Goal: Leave review/rating: Leave review/rating

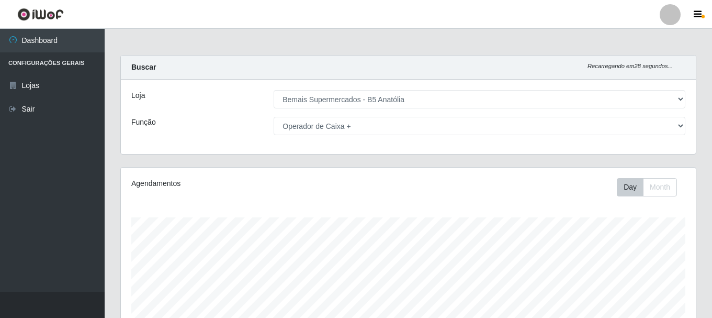
select select "405"
drag, startPoint x: 487, startPoint y: 109, endPoint x: 497, endPoint y: 111, distance: 10.1
click at [488, 109] on div "Loja [Selecione...] Bemais Supermercados - B5 Anatólia Função [Selecione...] AS…" at bounding box center [408, 117] width 575 height 74
click at [510, 115] on div "Loja [Selecione...] Bemais Supermercados - B5 Anatólia Função [Selecione...] AS…" at bounding box center [408, 117] width 575 height 74
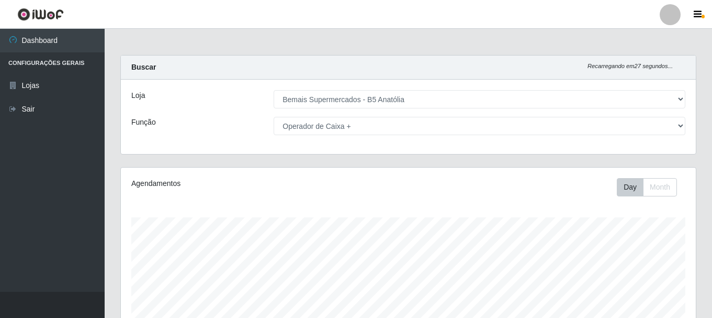
click at [509, 118] on div "Loja [Selecione...] Bemais Supermercados - B5 Anatólia Função [Selecione...] AS…" at bounding box center [408, 117] width 575 height 74
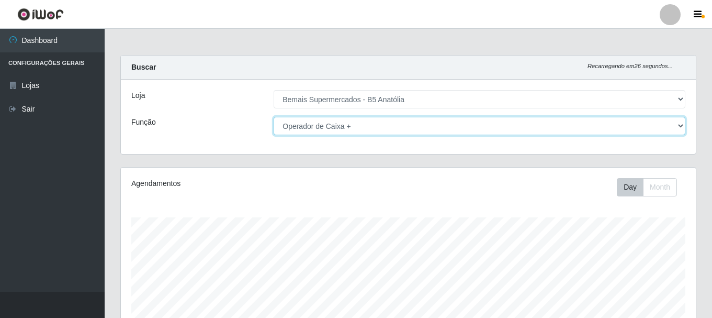
click at [511, 128] on select "[Selecione...] ASG ASG + ASG ++ Auxiliar de Estacionamento Auxiliar de Estacion…" at bounding box center [480, 126] width 412 height 18
click at [507, 122] on select "[Selecione...] ASG ASG + ASG ++ Auxiliar de Estacionamento Auxiliar de Estacion…" at bounding box center [480, 126] width 412 height 18
click at [274, 117] on select "[Selecione...] ASG ASG + ASG ++ Auxiliar de Estacionamento Auxiliar de Estacion…" at bounding box center [480, 126] width 412 height 18
click at [426, 130] on select "[Selecione...] ASG ASG + ASG ++ Auxiliar de Estacionamento Auxiliar de Estacion…" at bounding box center [480, 126] width 412 height 18
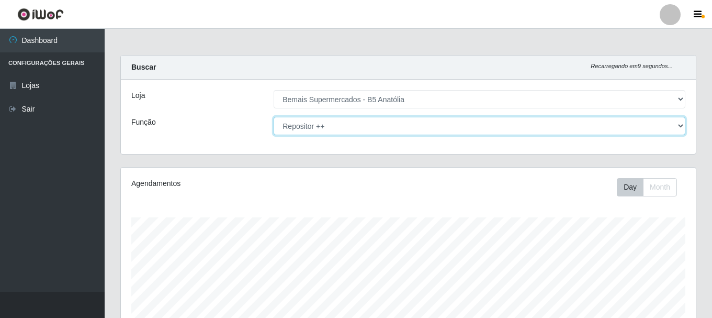
select select "82"
click at [274, 117] on select "[Selecione...] ASG ASG + ASG ++ Auxiliar de Estacionamento Auxiliar de Estacion…" at bounding box center [480, 126] width 412 height 18
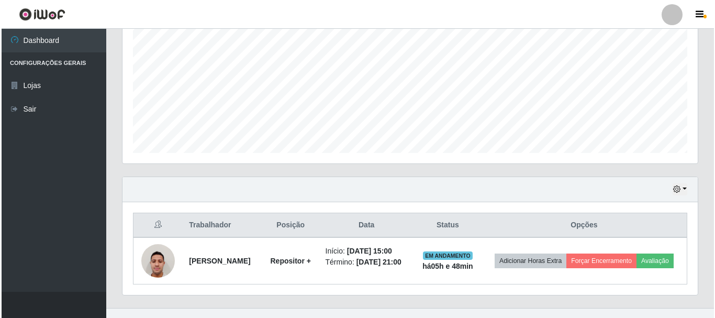
scroll to position [238, 0]
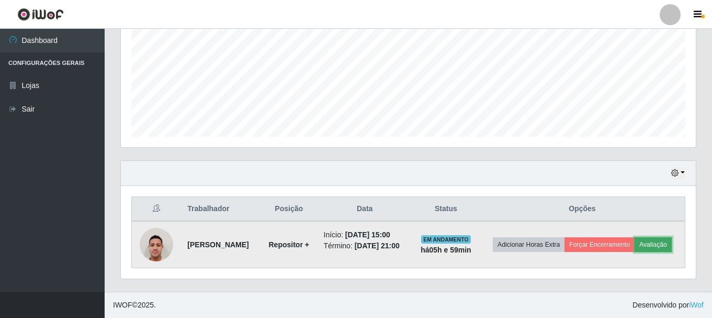
click at [659, 239] on button "Avaliação" at bounding box center [653, 244] width 37 height 15
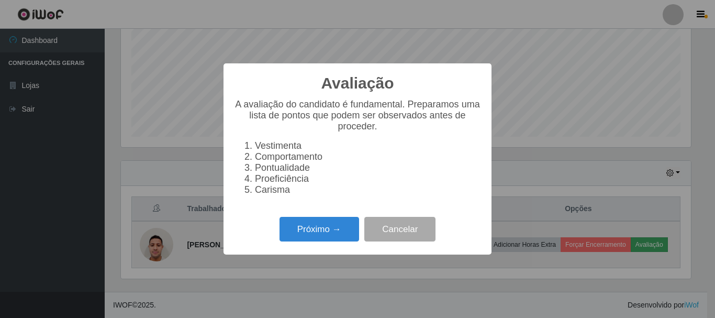
scroll to position [217, 570]
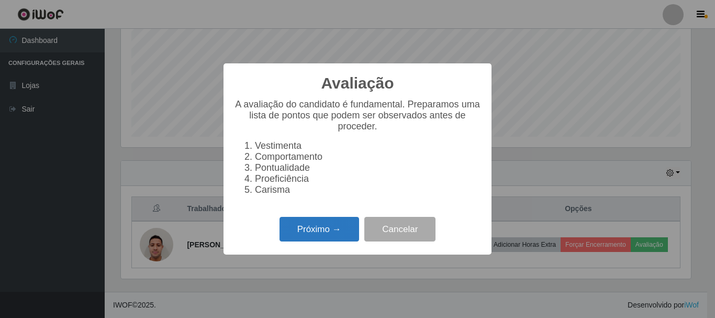
click at [350, 230] on button "Próximo →" at bounding box center [319, 229] width 80 height 25
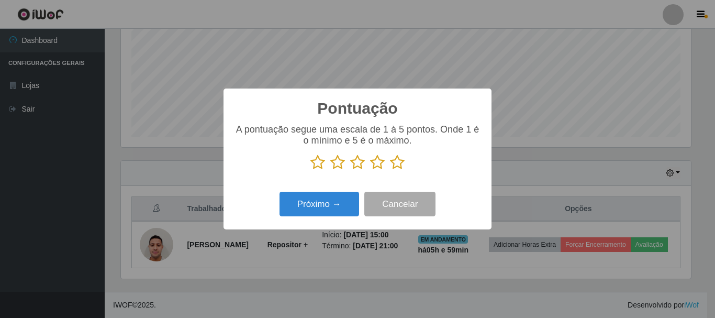
scroll to position [523050, 522698]
click at [392, 165] on icon at bounding box center [397, 162] width 15 height 16
click at [390, 170] on input "radio" at bounding box center [390, 170] width 0 height 0
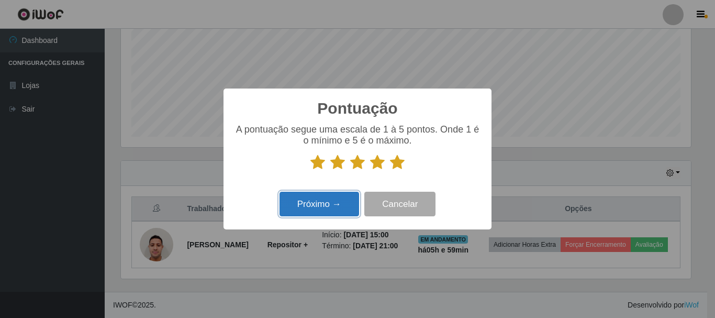
click at [350, 209] on button "Próximo →" at bounding box center [319, 204] width 80 height 25
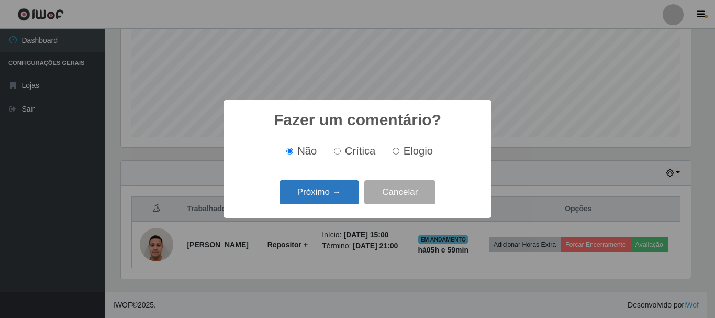
click at [350, 199] on button "Próximo →" at bounding box center [319, 192] width 80 height 25
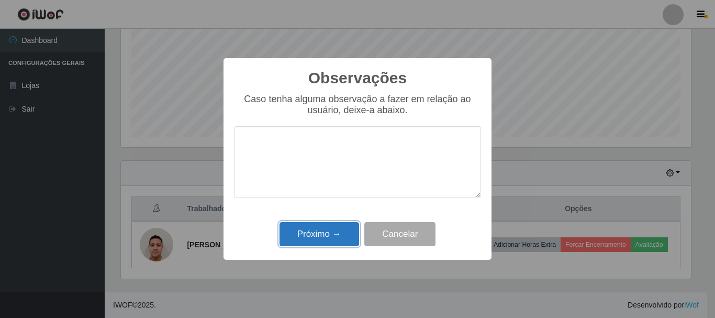
click at [354, 229] on button "Próximo →" at bounding box center [319, 234] width 80 height 25
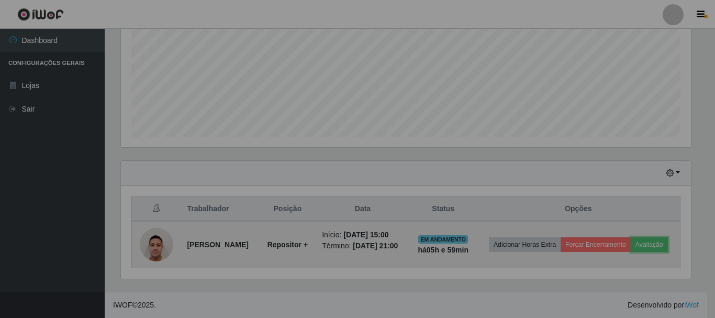
scroll to position [217, 575]
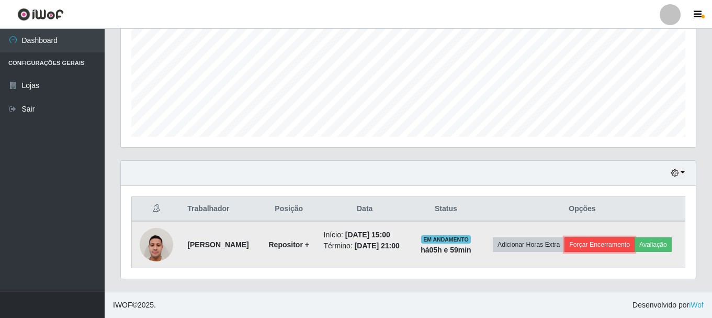
click at [586, 240] on button "Forçar Encerramento" at bounding box center [600, 244] width 70 height 15
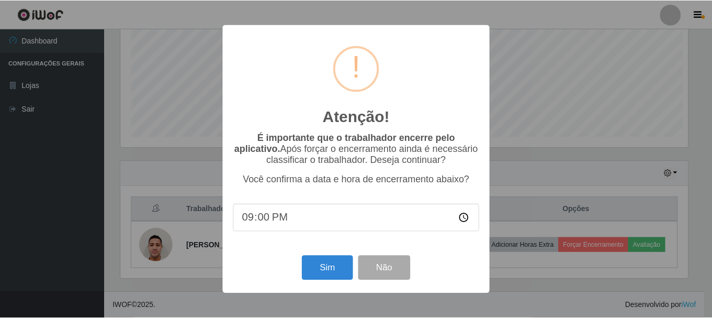
scroll to position [217, 570]
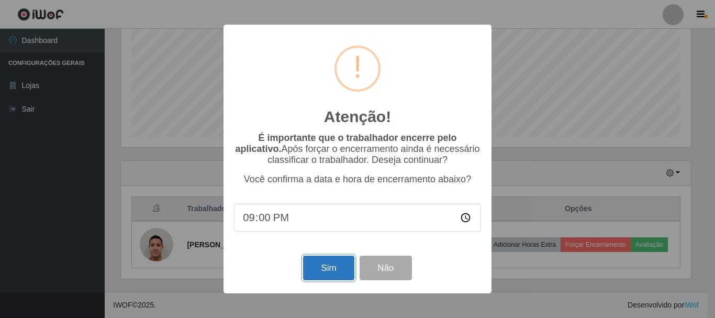
click at [332, 277] on button "Sim" at bounding box center [328, 267] width 51 height 25
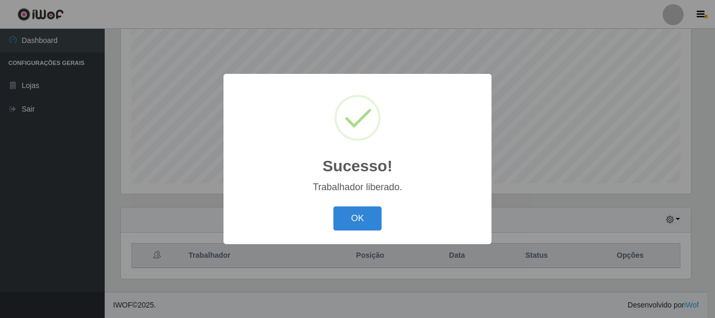
drag, startPoint x: 347, startPoint y: 221, endPoint x: 445, endPoint y: 69, distance: 180.7
click at [348, 221] on button "OK" at bounding box center [357, 218] width 49 height 25
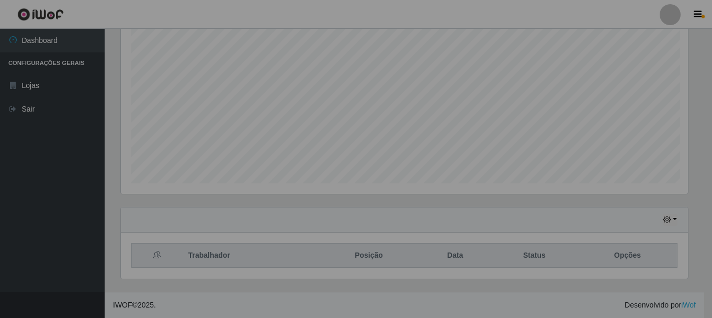
scroll to position [217, 575]
